Goal: Information Seeking & Learning: Learn about a topic

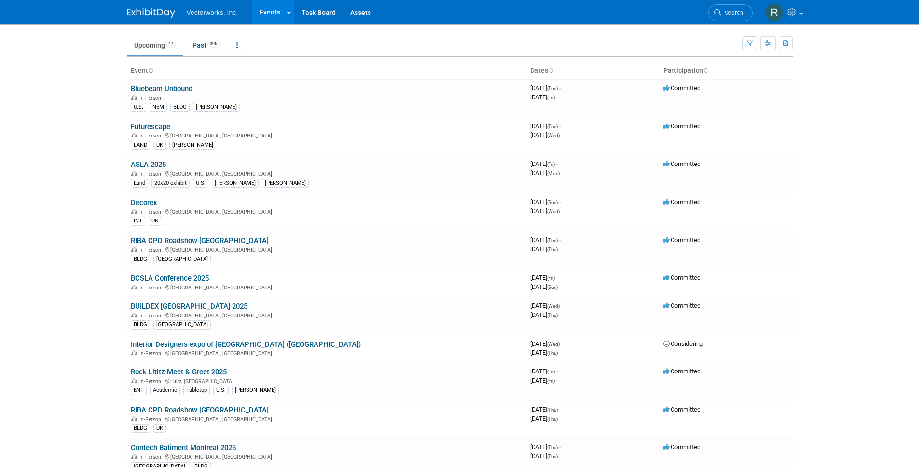
scroll to position [21, 0]
click at [161, 278] on link "BCSLA Conference 2025" at bounding box center [170, 278] width 78 height 9
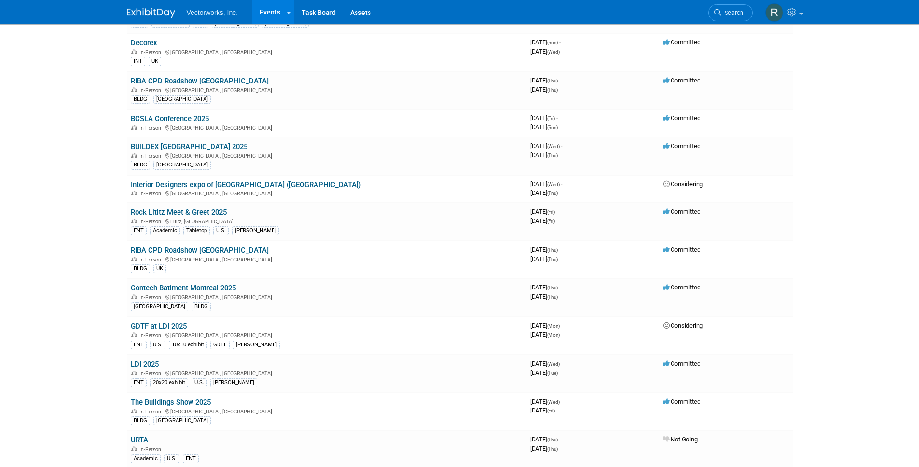
scroll to position [181, 0]
click at [190, 403] on link "The Buildings Show 2025" at bounding box center [171, 402] width 80 height 9
click at [165, 213] on link "Rock Lititz Meet & Greet 2025" at bounding box center [179, 212] width 96 height 9
click at [151, 363] on link "LDI 2025" at bounding box center [145, 364] width 28 height 9
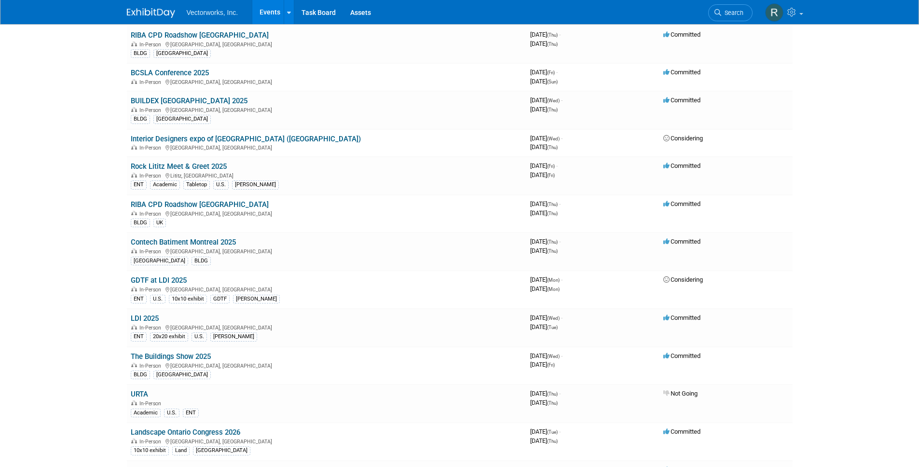
scroll to position [226, 0]
click at [142, 393] on link "URTA" at bounding box center [139, 393] width 17 height 9
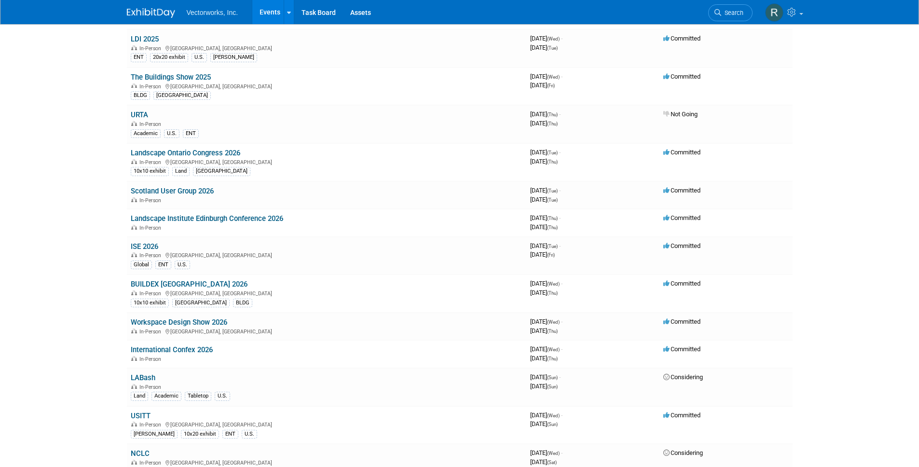
scroll to position [505, 0]
click at [139, 412] on link "USITT" at bounding box center [141, 416] width 20 height 9
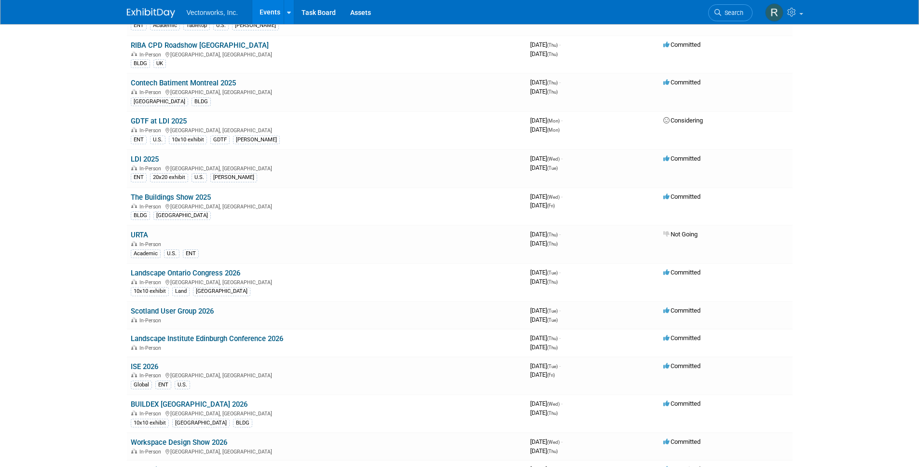
scroll to position [337, 0]
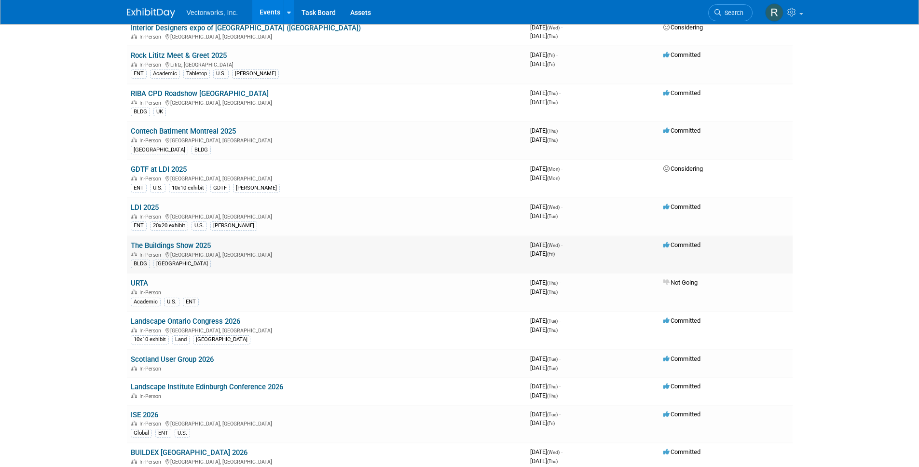
click at [183, 242] on link "The Buildings Show 2025" at bounding box center [171, 245] width 80 height 9
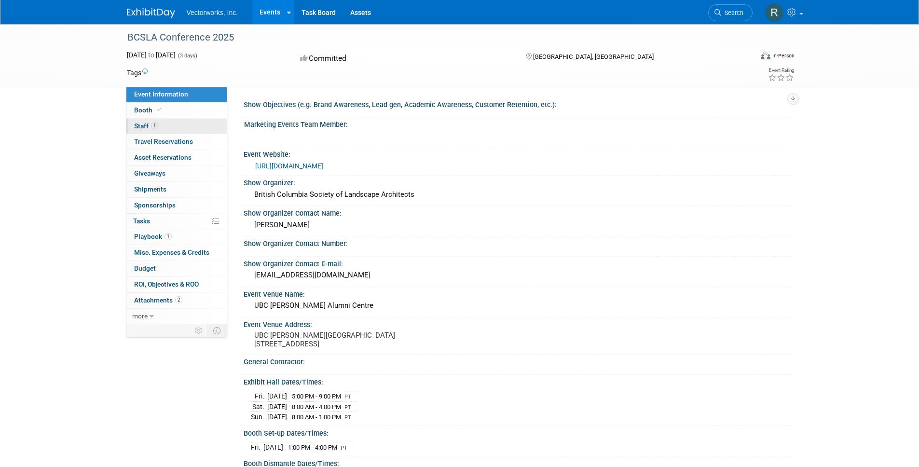
click at [144, 126] on span "Staff 1" at bounding box center [146, 126] width 24 height 8
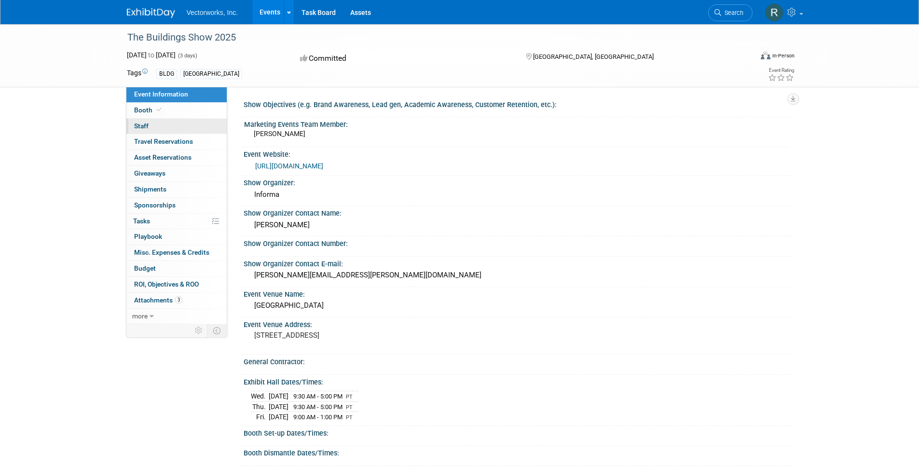
click at [144, 124] on span "Staff 0" at bounding box center [141, 126] width 14 height 8
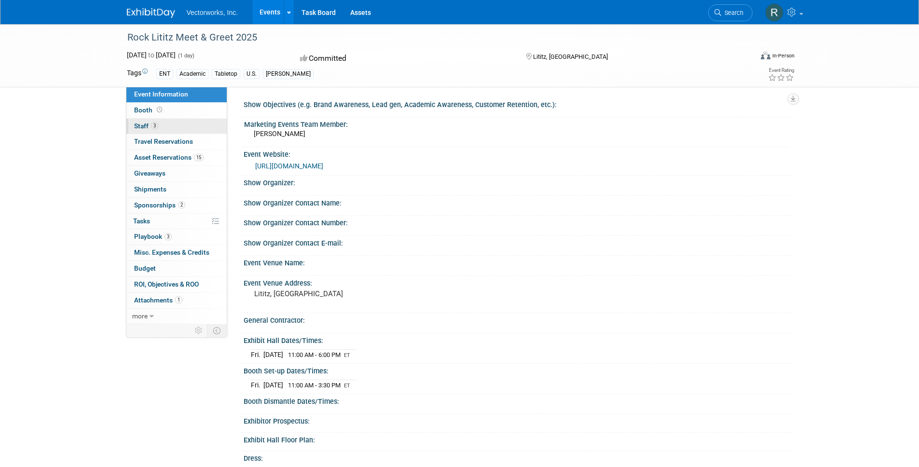
click at [141, 124] on span "Staff 3" at bounding box center [146, 126] width 24 height 8
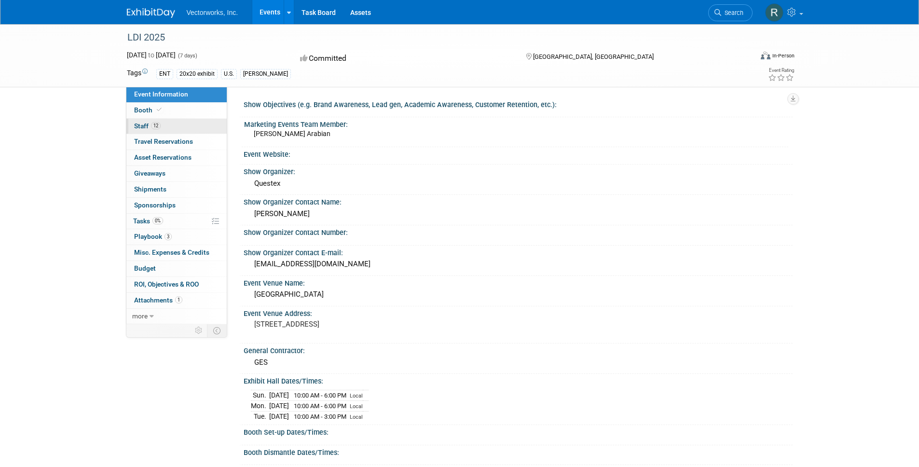
click at [139, 125] on span "Staff 12" at bounding box center [147, 126] width 27 height 8
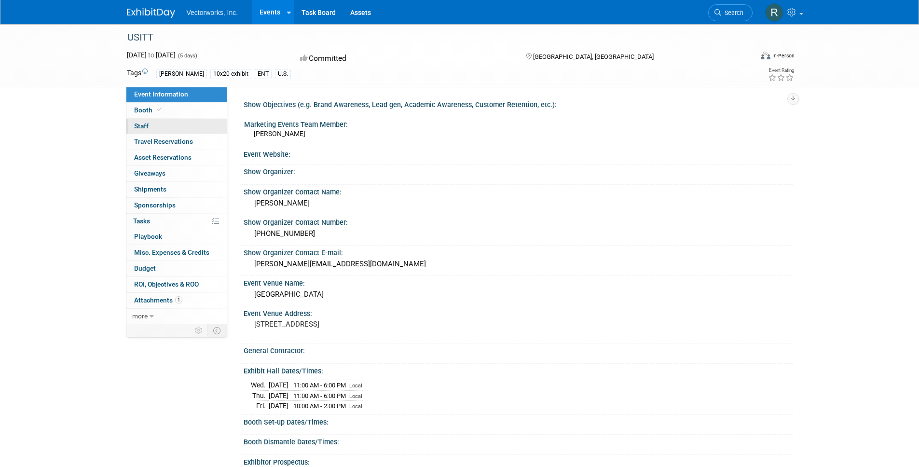
click at [146, 124] on span "Staff 0" at bounding box center [141, 126] width 14 height 8
